Goal: Transaction & Acquisition: Obtain resource

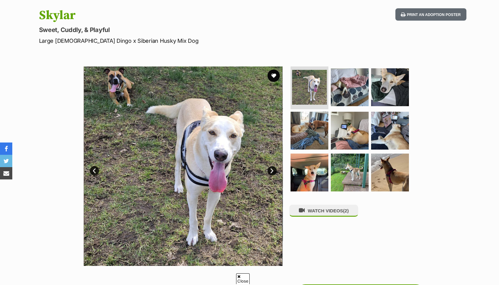
click at [272, 173] on link "Next" at bounding box center [272, 170] width 9 height 9
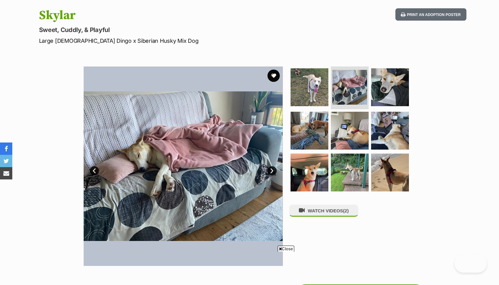
click at [272, 173] on link "Next" at bounding box center [272, 170] width 9 height 9
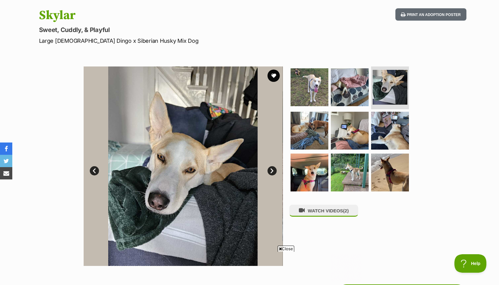
click at [272, 173] on link "Next" at bounding box center [272, 170] width 9 height 9
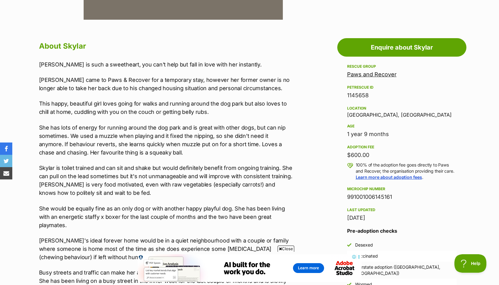
scroll to position [92, 0]
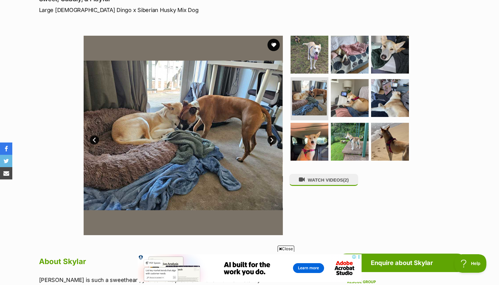
click at [272, 142] on link "Next" at bounding box center [272, 139] width 9 height 9
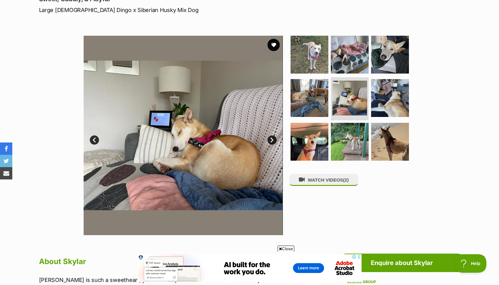
click at [272, 142] on link "Next" at bounding box center [272, 139] width 9 height 9
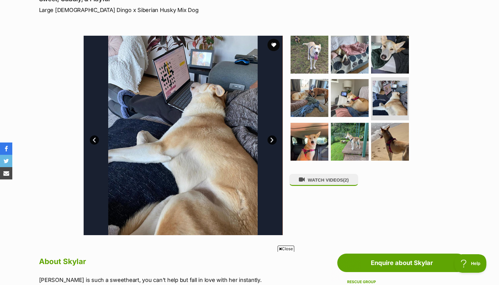
scroll to position [0, 0]
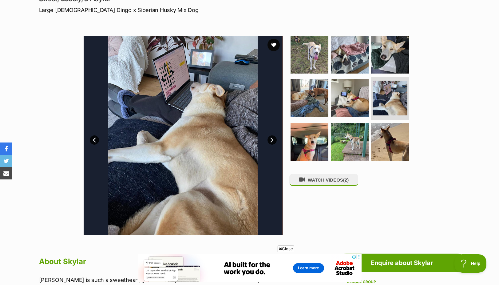
click at [272, 142] on link "Next" at bounding box center [272, 139] width 9 height 9
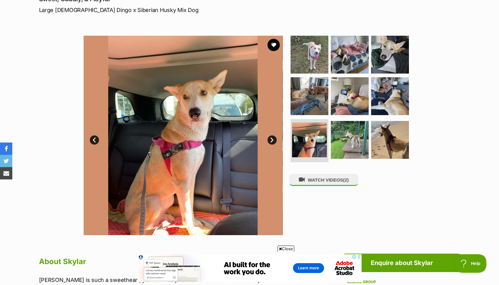
click at [272, 142] on link "Next" at bounding box center [272, 139] width 9 height 9
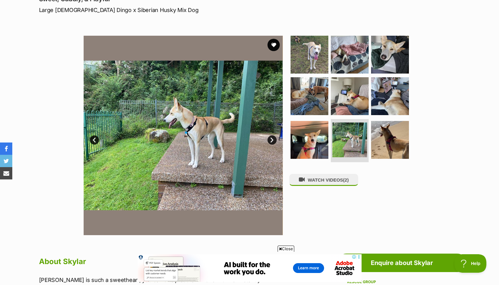
click at [272, 142] on link "Next" at bounding box center [272, 139] width 9 height 9
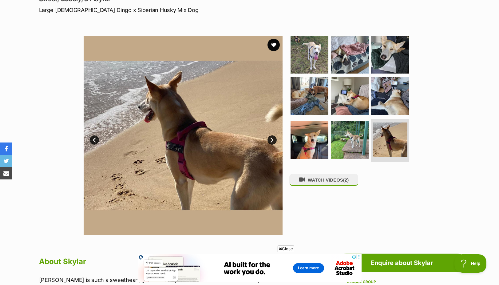
click at [272, 142] on link "Next" at bounding box center [272, 139] width 9 height 9
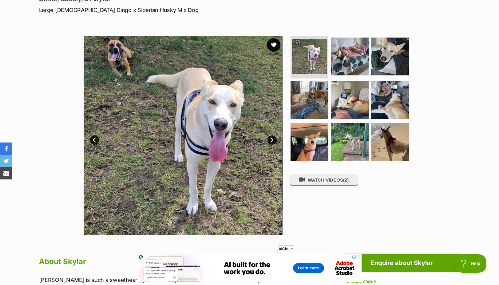
click at [275, 43] on button "favourite" at bounding box center [274, 45] width 14 height 14
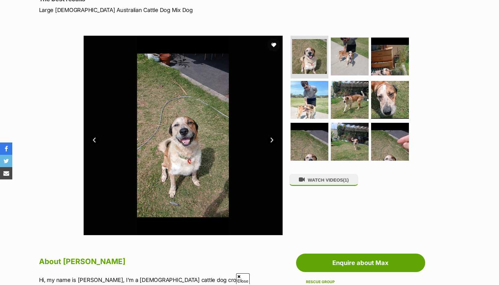
click at [271, 140] on link "Next" at bounding box center [272, 139] width 9 height 9
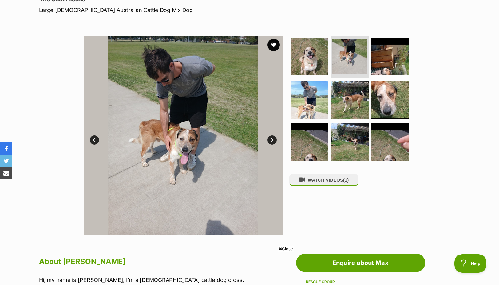
click at [271, 140] on link "Next" at bounding box center [272, 139] width 9 height 9
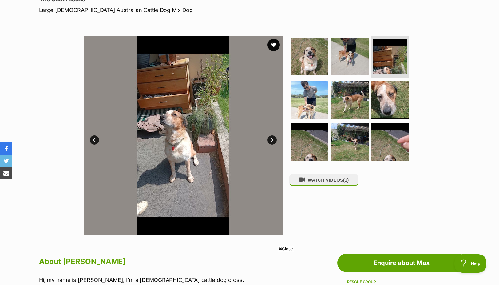
click at [271, 140] on link "Next" at bounding box center [272, 139] width 9 height 9
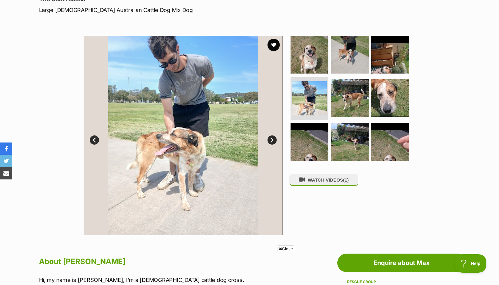
click at [271, 140] on link "Next" at bounding box center [272, 139] width 9 height 9
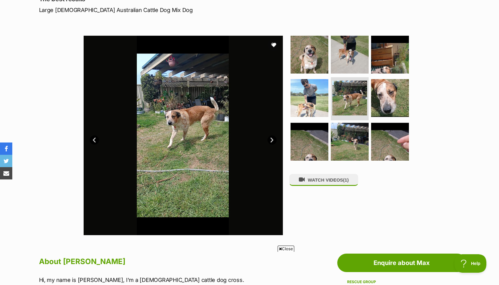
click at [271, 140] on link "Next" at bounding box center [272, 139] width 9 height 9
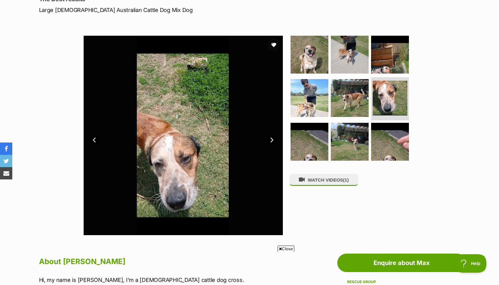
click at [271, 140] on link "Next" at bounding box center [272, 139] width 9 height 9
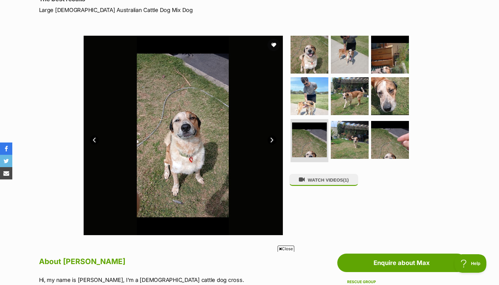
click at [271, 140] on link "Next" at bounding box center [272, 139] width 9 height 9
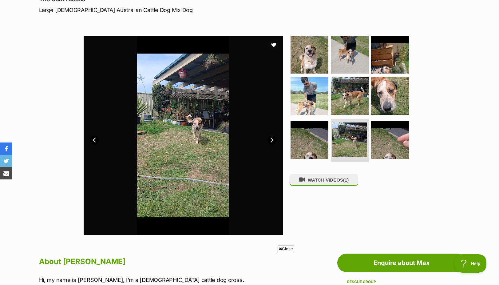
click at [271, 140] on link "Next" at bounding box center [272, 139] width 9 height 9
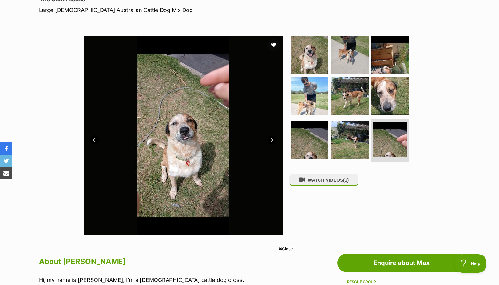
click at [271, 140] on link "Next" at bounding box center [272, 139] width 9 height 9
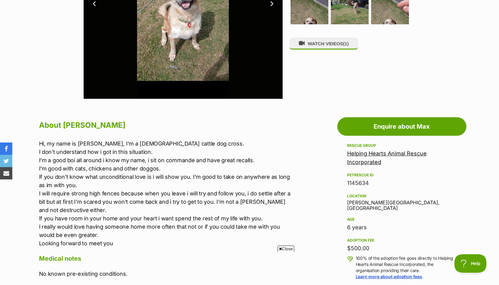
scroll to position [277, 0]
